Goal: Task Accomplishment & Management: Complete application form

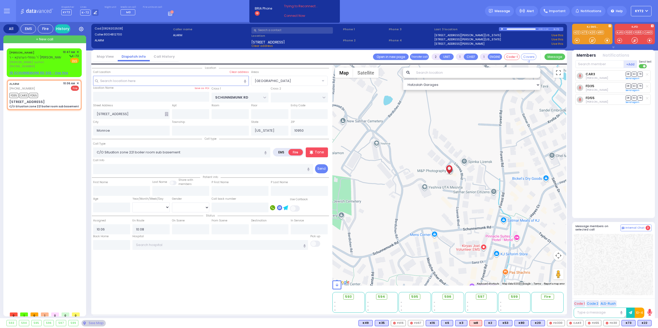
select select "[GEOGRAPHIC_DATA]"
select select
click at [53, 57] on span "ר' נפתלי הערצקא - ר' [PERSON_NAME]" at bounding box center [36, 57] width 55 height 4
select select
radio input "true"
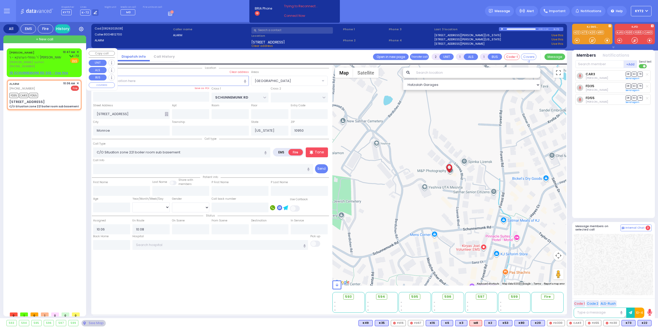
type input "[PERSON_NAME]"
type input "HOLTZER"
select select
type input "10:47"
select select "Hatzalah Garages"
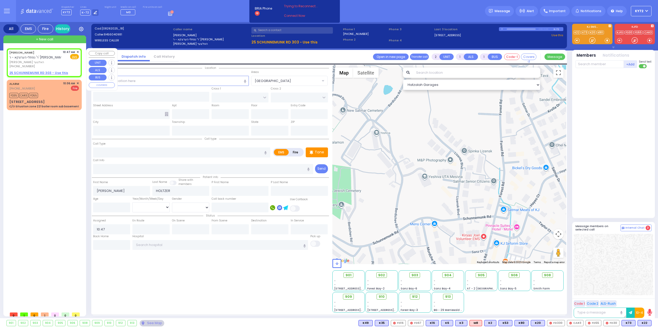
select select
radio input "true"
select select
select select "Hatzalah Garages"
click at [41, 60] on span "[PERSON_NAME] האלצער" at bounding box center [35, 62] width 52 height 4
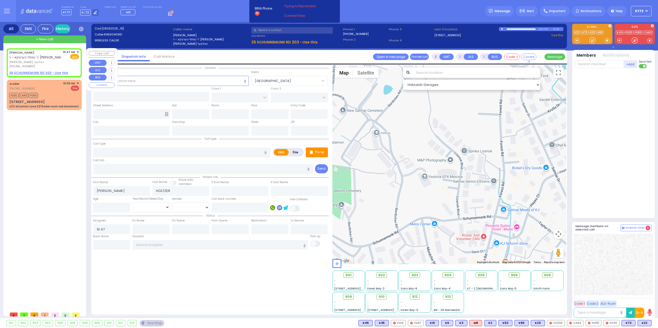
select select
radio input "true"
select select
select select "Hatzalah Garages"
click at [149, 80] on input "text" at bounding box center [171, 81] width 156 height 10
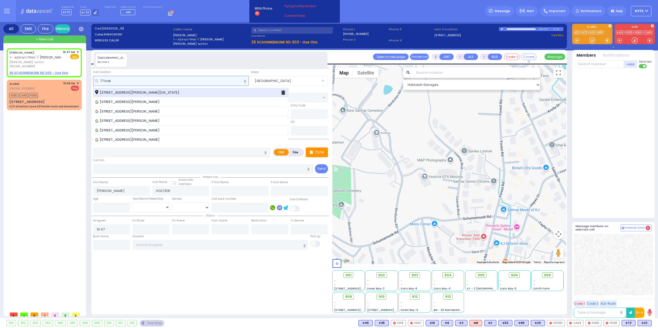
type input "77 bak"
click at [131, 95] on span "[STREET_ADDRESS][PERSON_NAME][US_STATE]" at bounding box center [138, 92] width 86 height 5
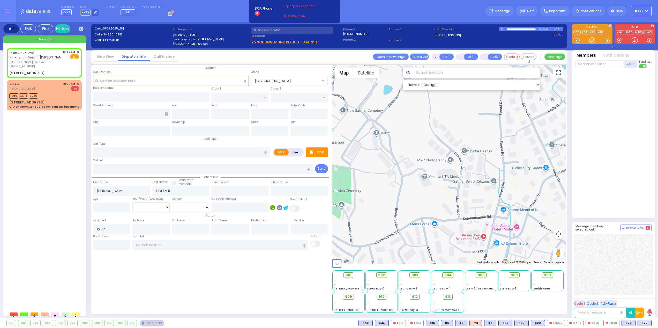
select select
radio input "true"
select select
select select "Hatzalah Garages"
type input "ACRES RD"
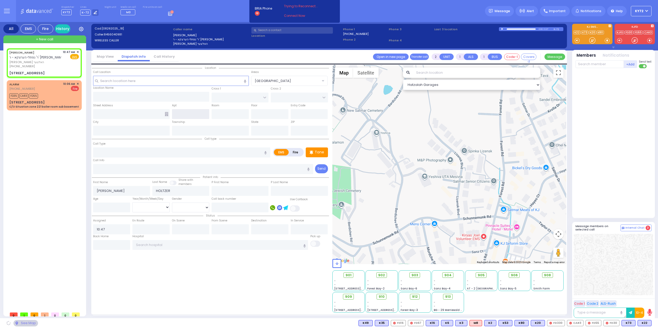
type input "DINEV RD"
type input "[STREET_ADDRESS]"
type input "[PERSON_NAME]"
type input "[US_STATE]"
type input "10950"
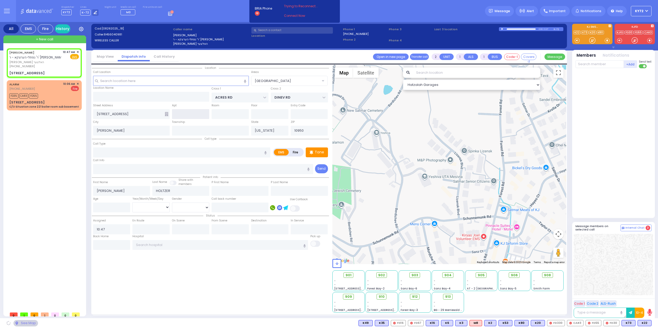
select select "PALM TREE"
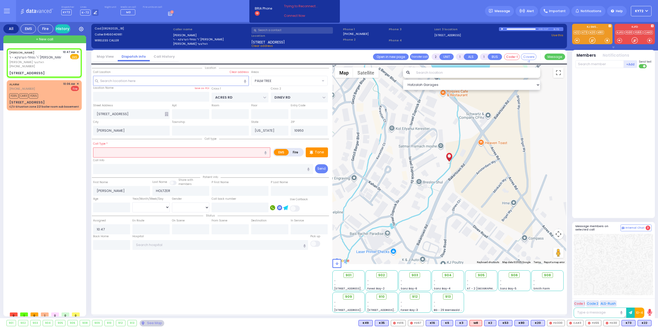
click at [295, 153] on label "Fire" at bounding box center [295, 152] width 14 height 6
radio input "true"
click at [201, 152] on input "text" at bounding box center [181, 152] width 177 height 10
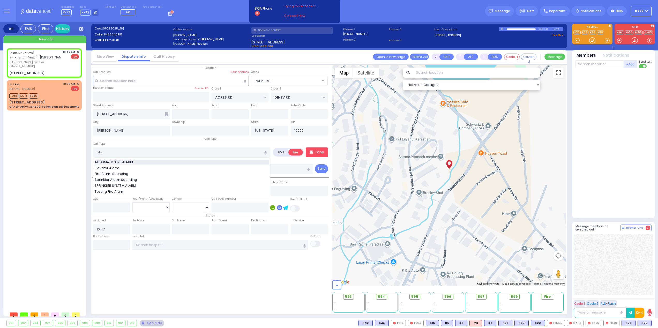
click at [187, 162] on div "AUTOMATIC FIRE ALARM" at bounding box center [182, 162] width 175 height 5
type input "AUTOMATIC FIRE ALARM"
type input "3"
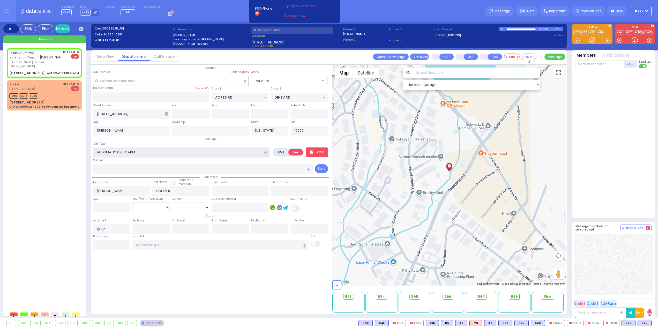
select select
radio input "true"
select select
select select "Hatzalah Garages"
select select "PALM TREE"
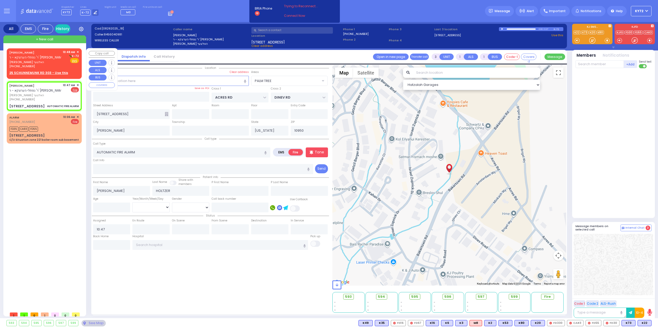
click at [41, 64] on div "[PHONE_NUMBER]" at bounding box center [35, 66] width 52 height 4
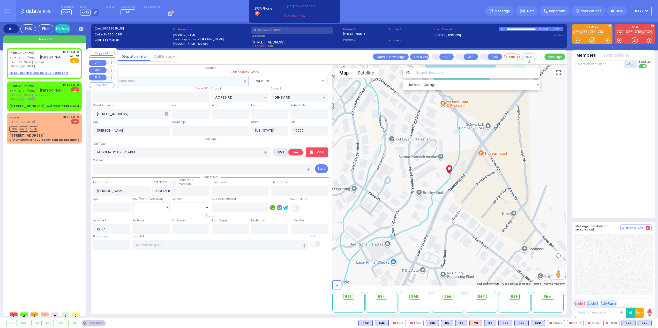
type input "2"
select select
radio input "true"
select select
type input "10:48"
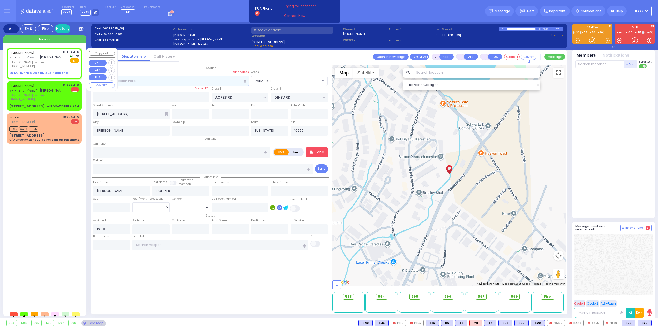
select select "Hatzalah Garages"
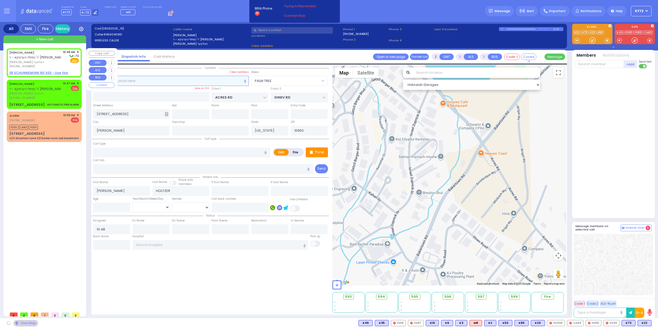
select select
radio input "true"
select select
select select "Hatzalah Garages"
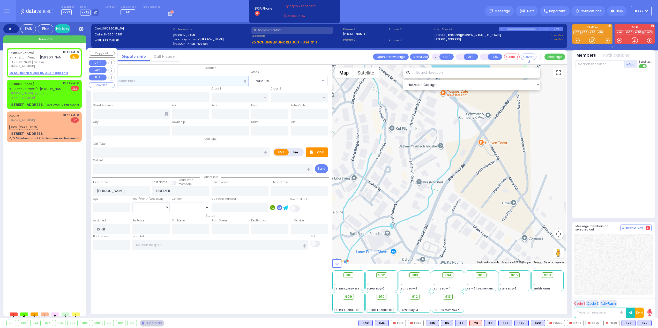
select select
radio input "true"
select select
select select "Hatzalah Garages"
click at [30, 91] on div "[PERSON_NAME] ר' [PERSON_NAME] - ר' [PERSON_NAME] [PERSON_NAME] [PHONE_NUMBER]" at bounding box center [35, 90] width 52 height 19
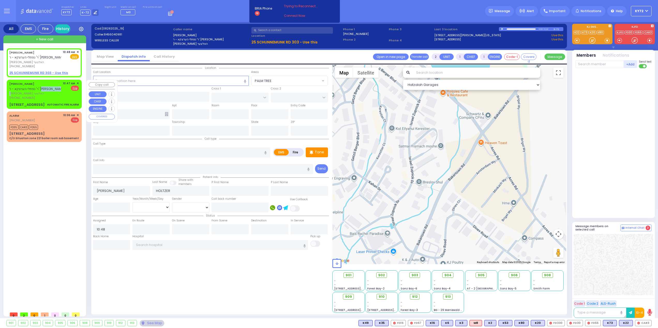
type input "3"
select select
type input "AUTOMATIC FIRE ALARM"
radio input "false"
radio input "true"
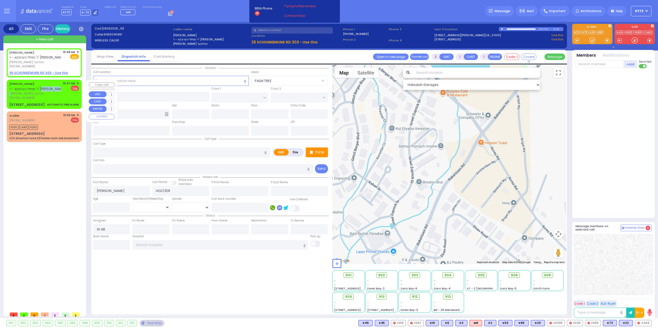
select select
type input "10:47"
select select "Hatzalah Garages"
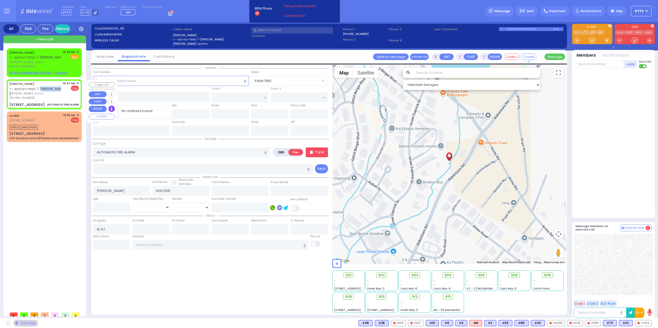
type input "ACRES RD"
type input "DINEV RD"
type input "[STREET_ADDRESS]"
type input "[PERSON_NAME]"
type input "[US_STATE]"
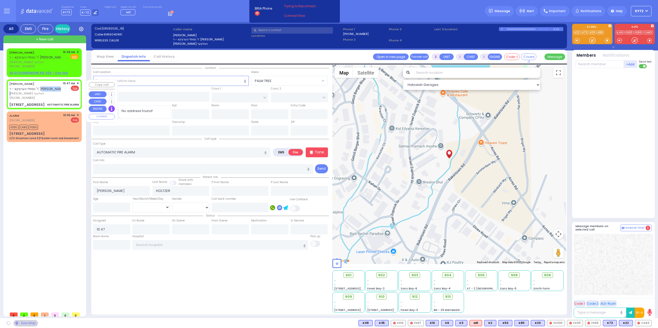
type input "10950"
select select "PALM TREE"
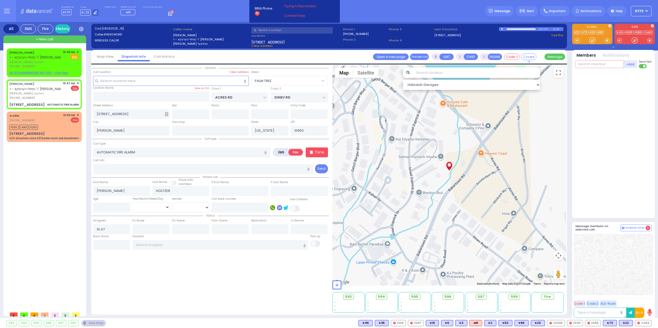
click at [612, 68] on input "text" at bounding box center [599, 64] width 48 height 8
type input "car"
click at [615, 104] on div "[PERSON_NAME]" at bounding box center [622, 106] width 29 height 5
select select
radio input "true"
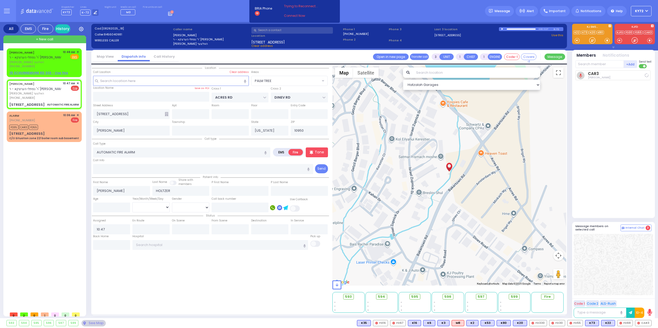
select select
type input "10:48"
select select "Hatzalah Garages"
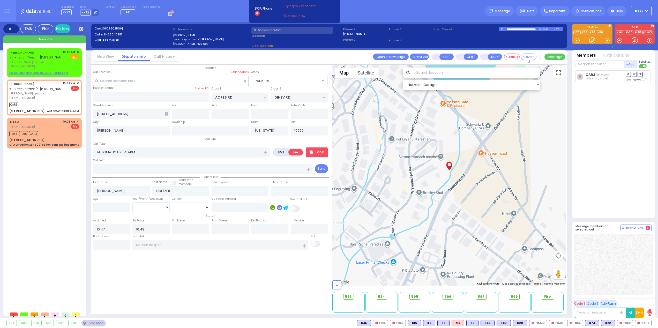
select select "PALM TREE"
click at [77, 53] on span "✕" at bounding box center [78, 52] width 2 height 4
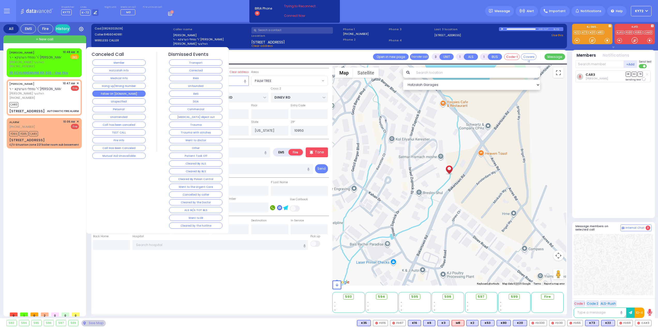
click at [132, 92] on button "Follow On [DOMAIN_NAME]" at bounding box center [118, 94] width 53 height 6
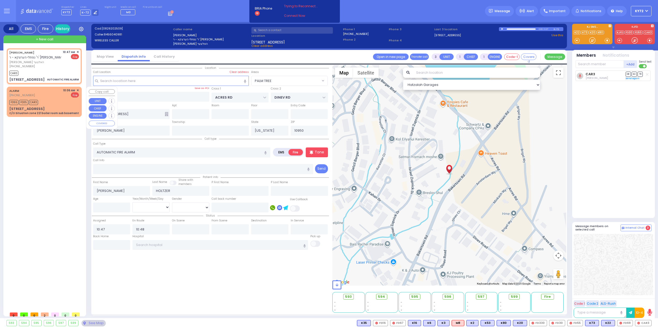
click at [77, 90] on div "10:06 AM ✕" at bounding box center [71, 90] width 16 height 4
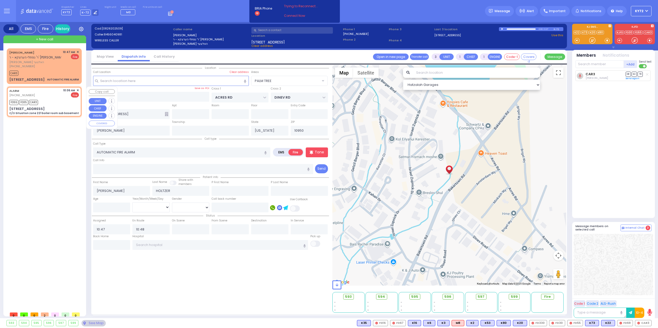
type input "2"
select select
type input "C/O Situation zone 221 boiler room sub basement"
radio input "true"
select select
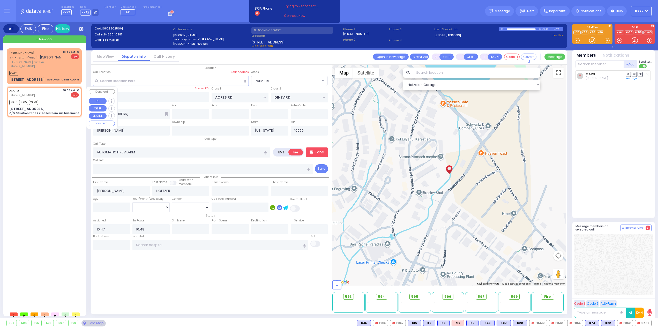
type input "10:06"
type input "10:08"
type input "SCHUNNEMUNK RD"
type input "[STREET_ADDRESS]"
type input "Monroe"
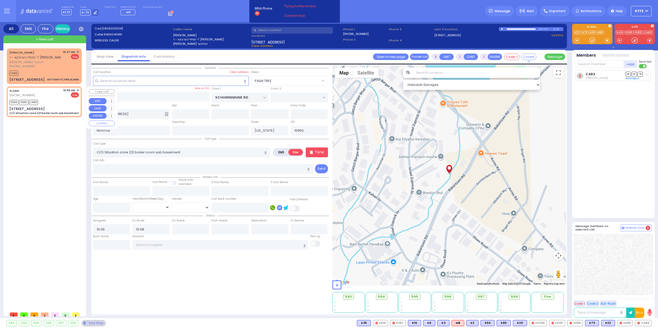
select select "[GEOGRAPHIC_DATA]"
select select "Hatzalah Garages"
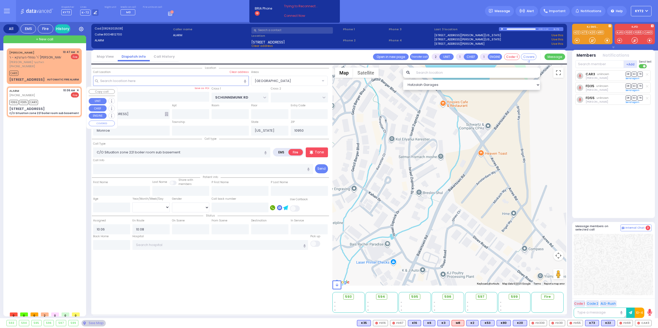
click at [77, 91] on span "✕" at bounding box center [78, 90] width 2 height 4
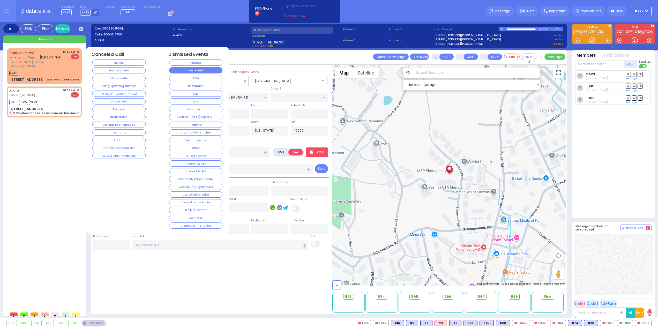
click at [187, 72] on button "Corrected" at bounding box center [195, 70] width 53 height 6
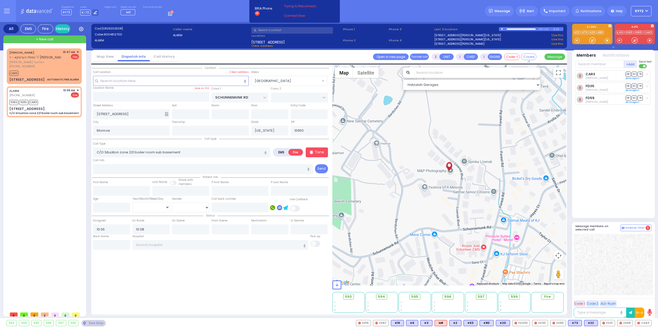
select select
radio input "true"
select select
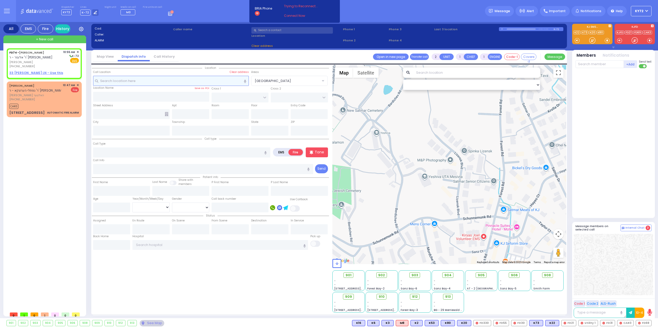
select select
radio input "true"
type input "[PERSON_NAME]"
type input "GLUCK"
select select
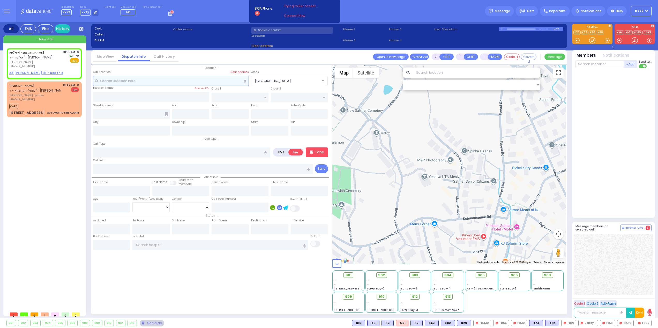
type input "10:55"
select select "Hatzalah Garages"
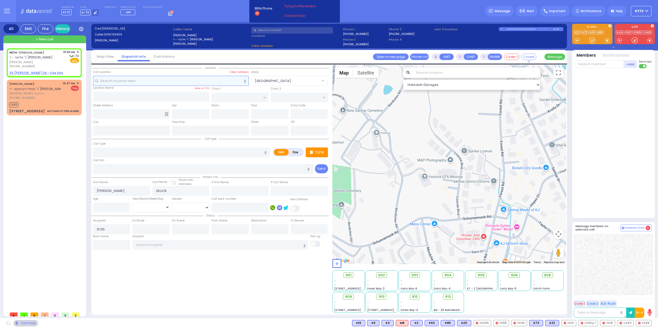
select select
radio input "true"
select select
select select "Hatzalah Garages"
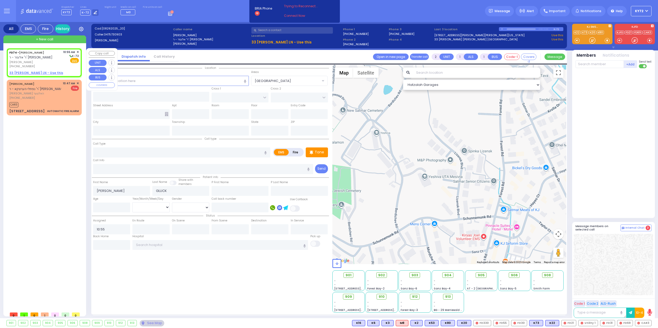
click at [25, 59] on span "ר' אלעזר - ר' [PERSON_NAME]" at bounding box center [30, 57] width 43 height 4
select select
radio input "true"
select select
select select "Hatzalah Garages"
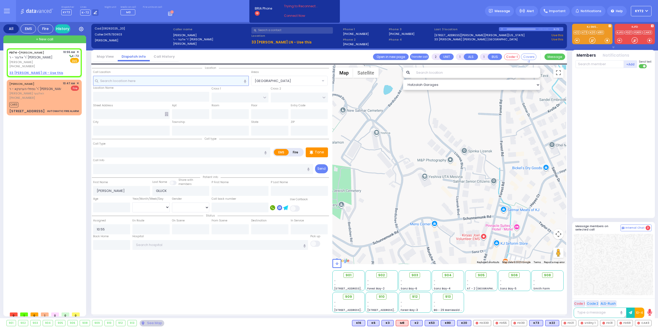
click at [144, 84] on input "text" at bounding box center [171, 81] width 156 height 10
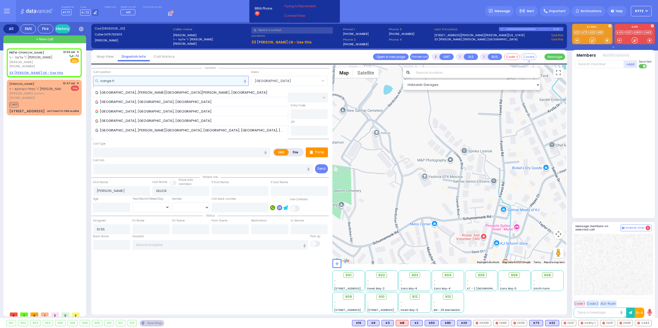
type input "oange he"
drag, startPoint x: 138, startPoint y: 84, endPoint x: 87, endPoint y: 79, distance: 50.9
click at [87, 79] on div "All EMS Fire History Settings" at bounding box center [329, 171] width 652 height 298
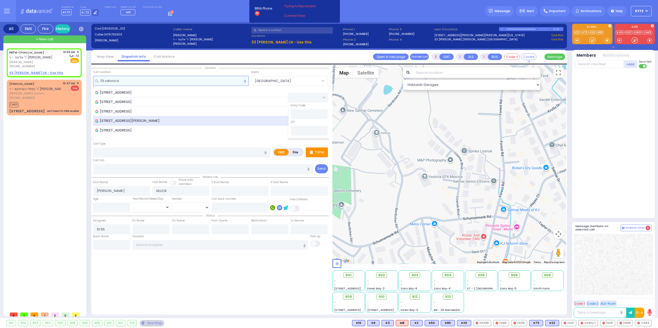
type input "73 oxford d"
click at [183, 122] on div "[STREET_ADDRESS][PERSON_NAME]" at bounding box center [191, 120] width 192 height 5
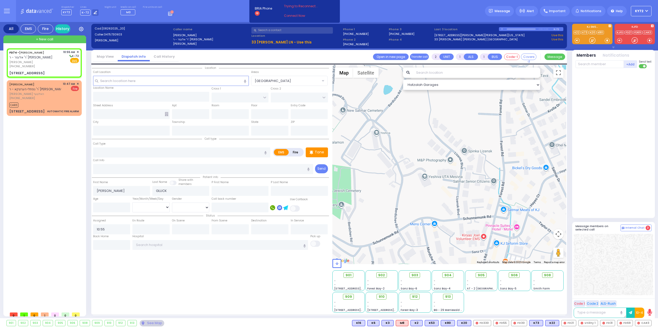
select select
radio input "true"
select select
select select "Hatzalah Garages"
type input "[PERSON_NAME][GEOGRAPHIC_DATA]"
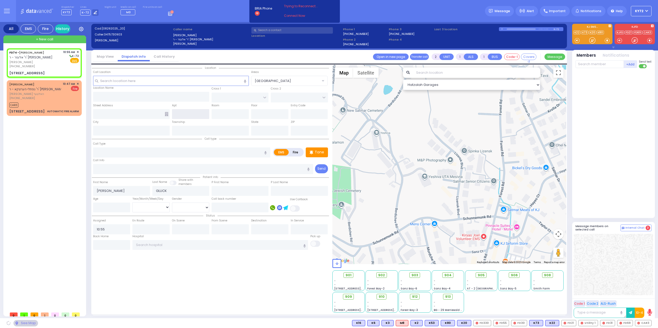
type input "[GEOGRAPHIC_DATA]"
type input "[STREET_ADDRESS]"
type input "[PERSON_NAME]"
type input "[US_STATE]"
type input "10918"
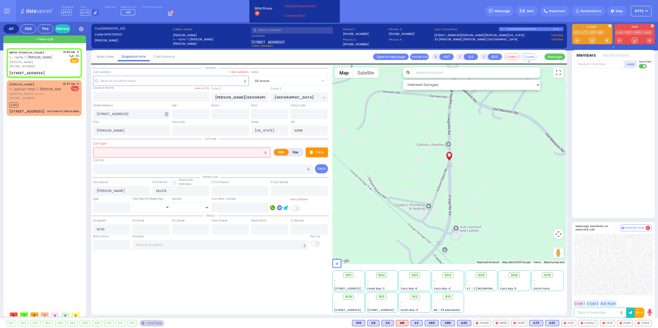
click at [178, 150] on input "text" at bounding box center [181, 152] width 177 height 10
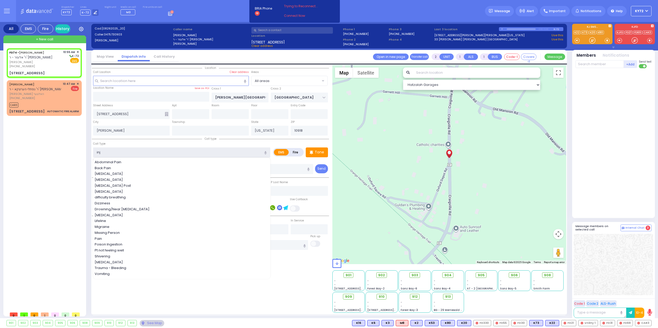
type input "inju"
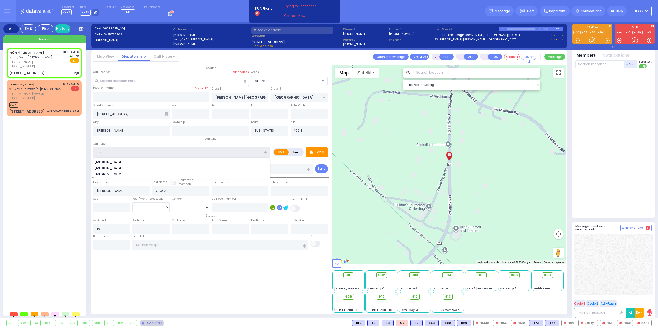
select select
radio input "true"
select select
select select "Hatzalah Garages"
select select
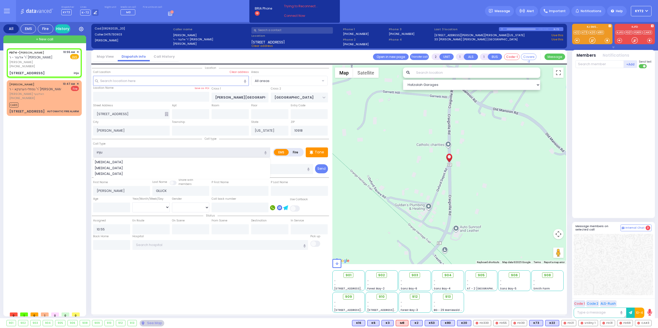
radio input "true"
select select
select select "Hatzalah Garages"
type input "i"
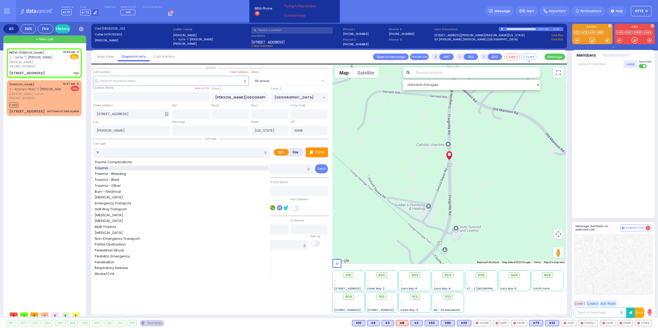
click at [166, 166] on div "Trauma" at bounding box center [182, 168] width 175 height 5
type input "Trauma"
type input "0"
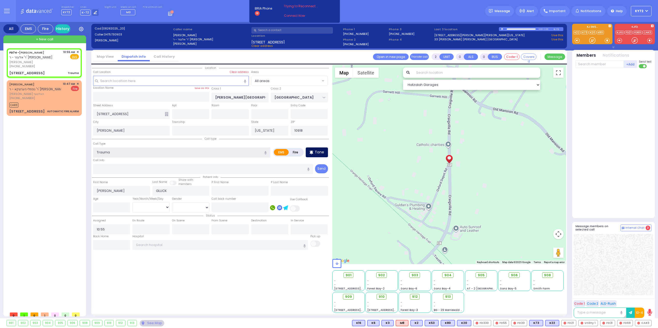
select select
radio input "true"
select select
select select "Hatzalah Garages"
click at [315, 153] on p "Tone" at bounding box center [319, 151] width 9 height 5
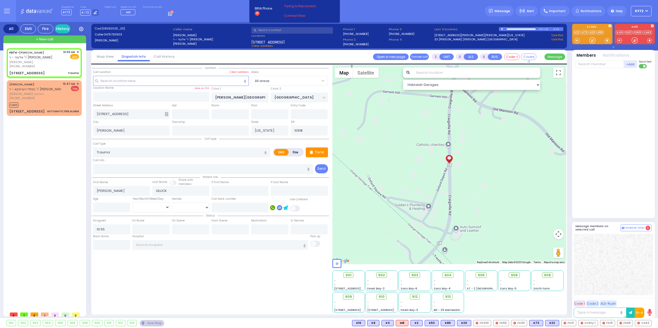
select select
radio input "true"
select select
select select "Hatzalah Garages"
click at [611, 37] on link "Try Now" at bounding box center [613, 37] width 13 height 4
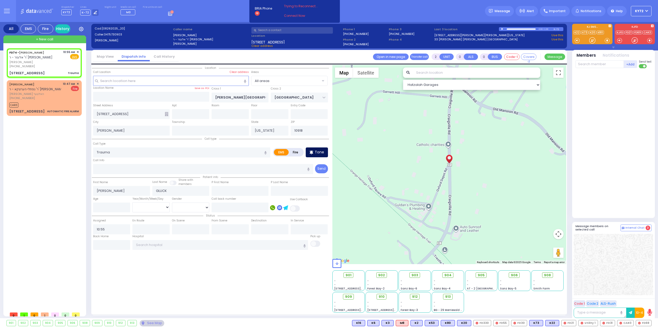
click at [316, 152] on p "Tone" at bounding box center [319, 151] width 9 height 5
click at [595, 40] on div at bounding box center [592, 40] width 5 height 5
click at [606, 40] on span at bounding box center [607, 40] width 5 height 5
click at [594, 42] on div at bounding box center [592, 40] width 5 height 5
click at [592, 42] on div at bounding box center [592, 40] width 5 height 5
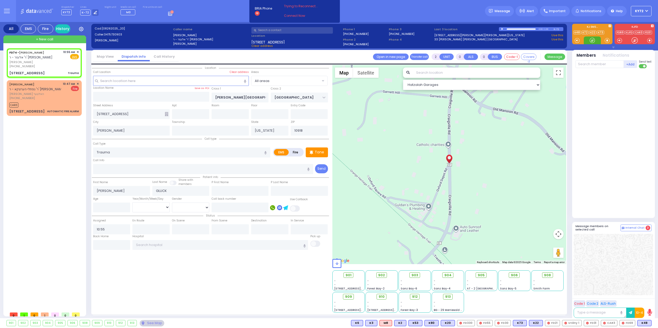
click at [593, 41] on div at bounding box center [592, 40] width 5 height 5
click at [46, 70] on div "FD74 - [PERSON_NAME] ר' אלעזר - ר' [PERSON_NAME] [PERSON_NAME] [PHONE_NUMBER] 1…" at bounding box center [44, 62] width 73 height 27
select select
radio input "true"
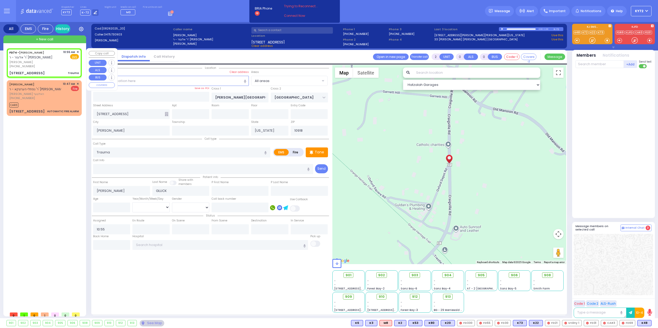
select select
select select "Hatzalah Garages"
click at [592, 40] on div at bounding box center [592, 40] width 5 height 5
click at [642, 325] on span "K48" at bounding box center [645, 323] width 14 height 6
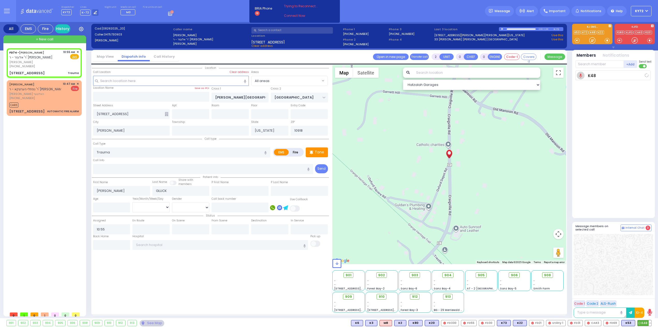
select select
radio input "true"
select select
type input "10:58"
select select "Hatzalah Garages"
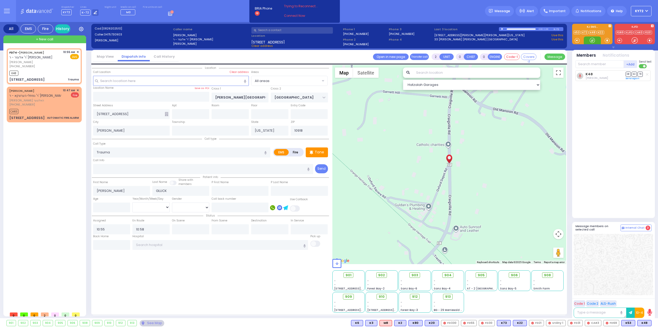
click at [593, 42] on div at bounding box center [592, 40] width 5 height 5
click at [589, 42] on div at bounding box center [592, 40] width 17 height 8
click at [595, 43] on div at bounding box center [592, 40] width 17 height 8
click at [591, 42] on div at bounding box center [592, 40] width 5 height 5
click at [590, 41] on div at bounding box center [592, 40] width 5 height 5
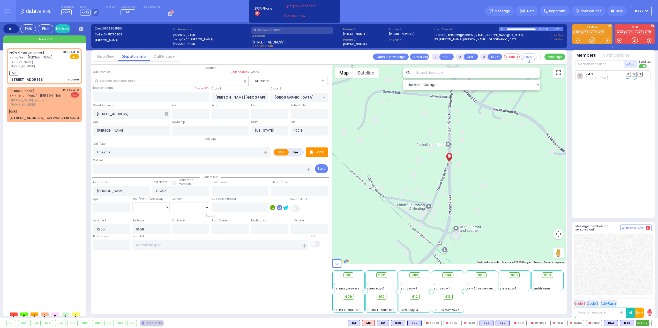
click at [644, 325] on span "K102" at bounding box center [644, 323] width 15 height 6
select select
radio input "true"
select select
select select "Hatzalah Garages"
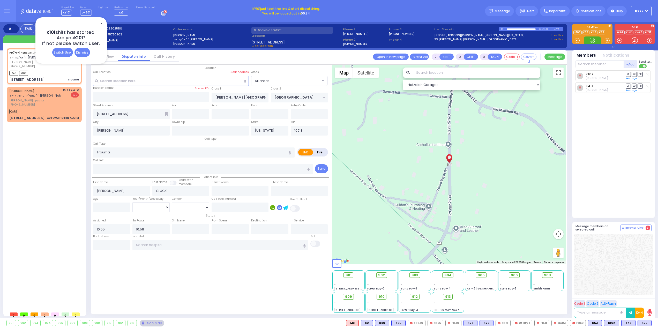
click at [593, 40] on div at bounding box center [592, 40] width 5 height 5
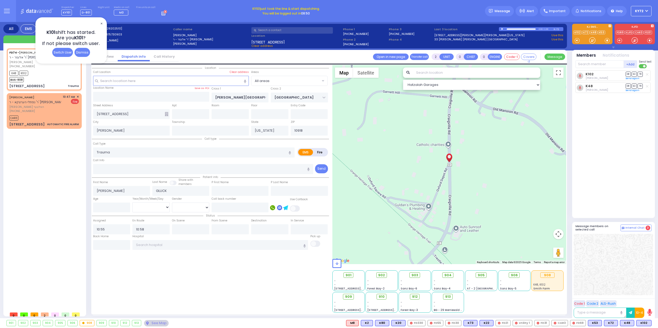
select select
radio input "true"
select select
select select "Hatzalah Garages"
